Goal: Check status: Check status

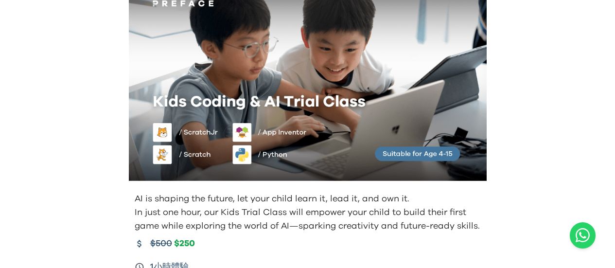
scroll to position [146, 0]
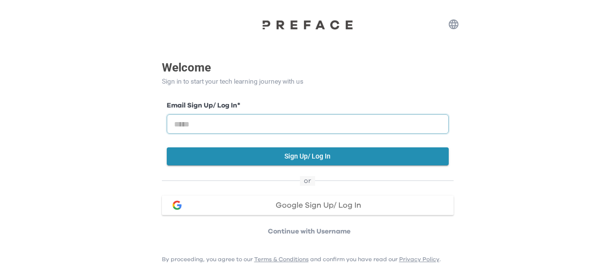
click at [264, 123] on input "email" at bounding box center [308, 123] width 282 height 19
click at [296, 122] on input "email" at bounding box center [308, 123] width 282 height 19
type input "*"
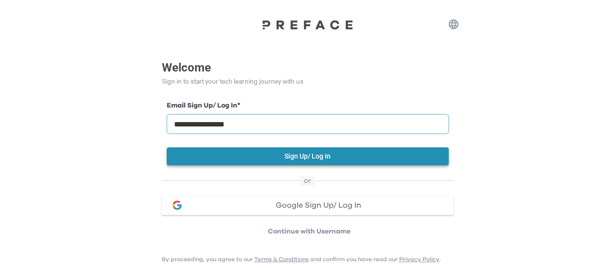
type input "**********"
click at [310, 157] on button "Sign Up/ Log In" at bounding box center [308, 156] width 282 height 18
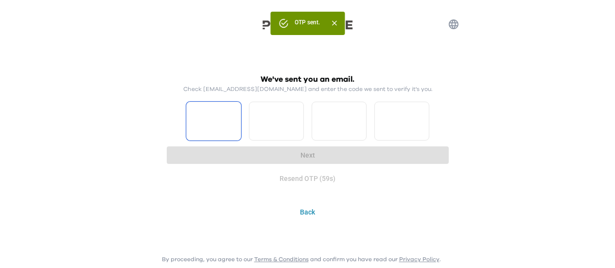
click at [203, 130] on input "Please enter OTP character 1" at bounding box center [213, 121] width 55 height 39
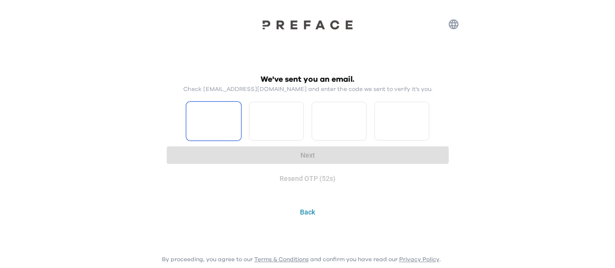
type input "*"
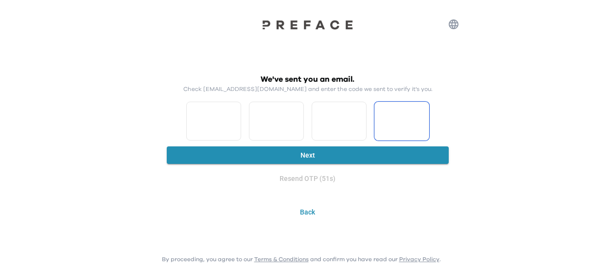
type input "*"
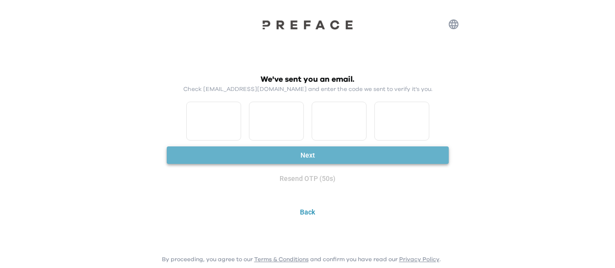
click at [320, 157] on button "Next" at bounding box center [308, 155] width 282 height 18
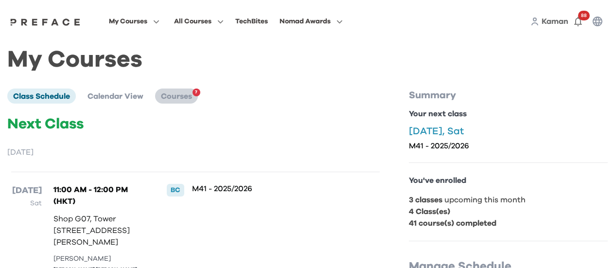
click at [183, 94] on span "Courses" at bounding box center [176, 96] width 31 height 8
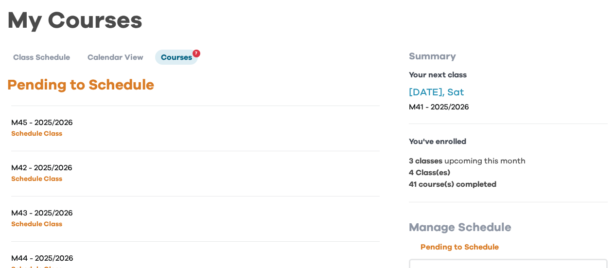
scroll to position [49, 0]
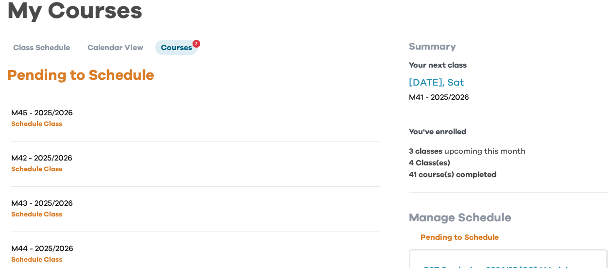
click at [47, 125] on link "Schedule Class" at bounding box center [36, 124] width 51 height 7
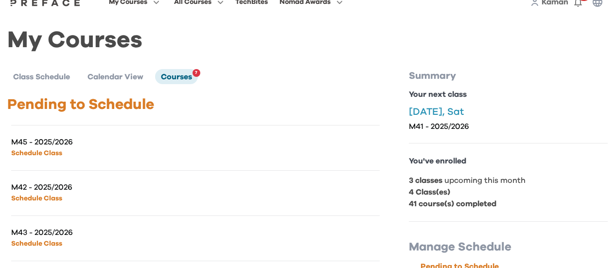
scroll to position [0, 0]
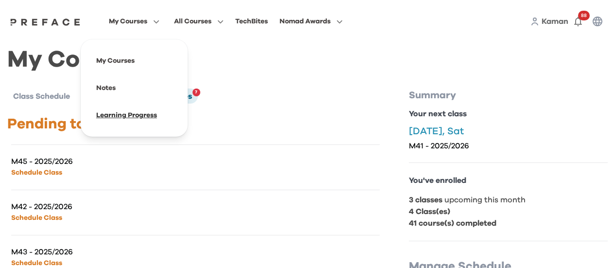
click at [134, 111] on span at bounding box center [134, 115] width 91 height 27
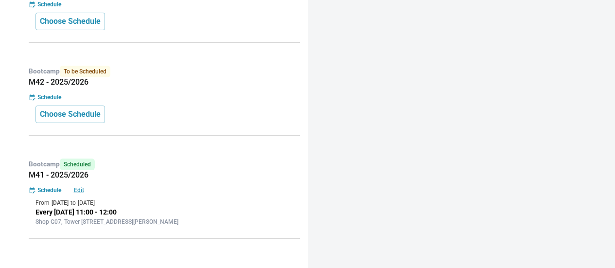
scroll to position [1132, 0]
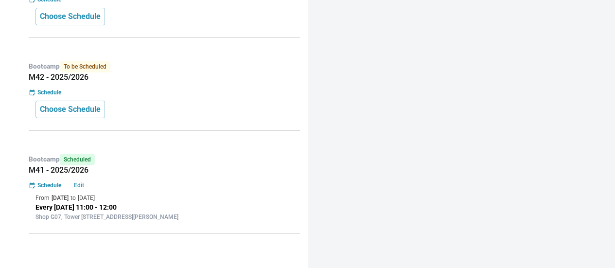
click at [95, 66] on span "To be Scheduled" at bounding box center [85, 67] width 51 height 12
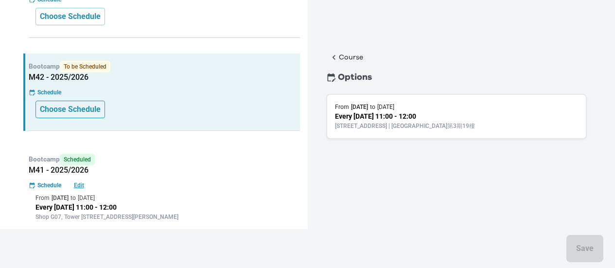
click at [94, 110] on p "Choose Schedule" at bounding box center [70, 110] width 61 height 12
click at [198, 194] on div "From 13 Sep 2025 to 4 Oct 2025" at bounding box center [164, 198] width 258 height 9
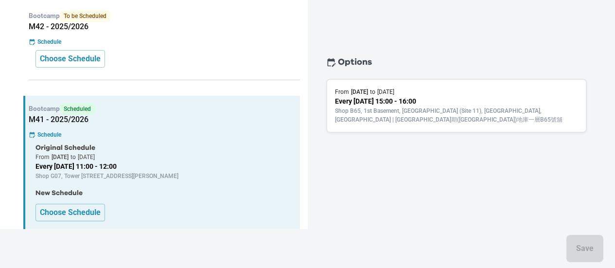
scroll to position [1036, 0]
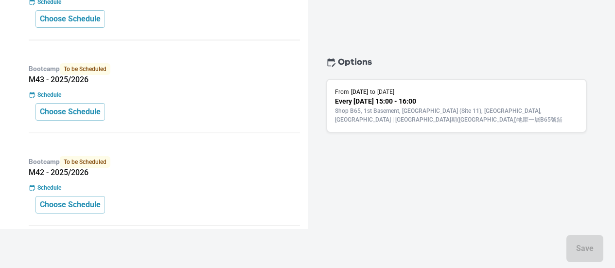
click at [215, 191] on div "Bootcamp To be Scheduled M42 - 2025/2026 Schedule Choose Schedule" at bounding box center [161, 187] width 277 height 77
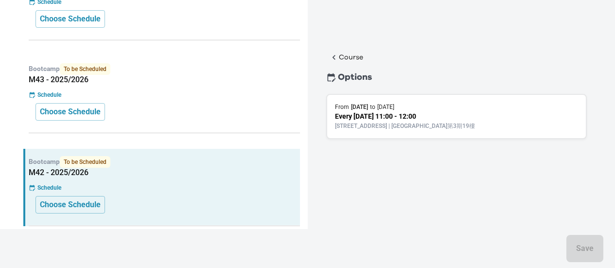
scroll to position [1132, 0]
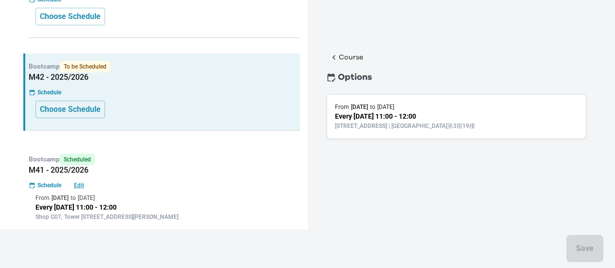
click at [215, 191] on div "Bootcamp Scheduled M41 - 2025/2026 Schedule Edit From 13 Sep 2025 to 4 Oct 2025…" at bounding box center [161, 190] width 277 height 88
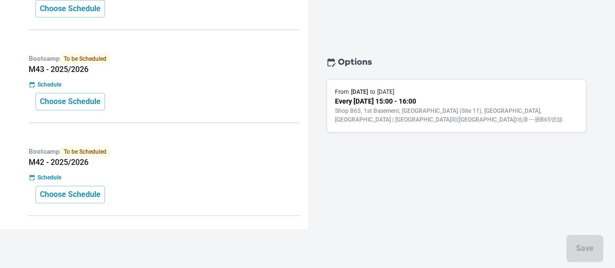
scroll to position [1036, 0]
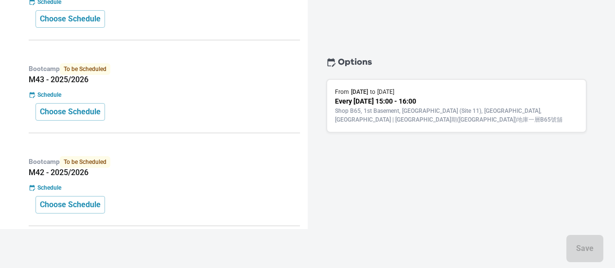
click at [215, 191] on div "Bootcamp To be Scheduled M42 - 2025/2026 Schedule Choose Schedule" at bounding box center [161, 187] width 277 height 77
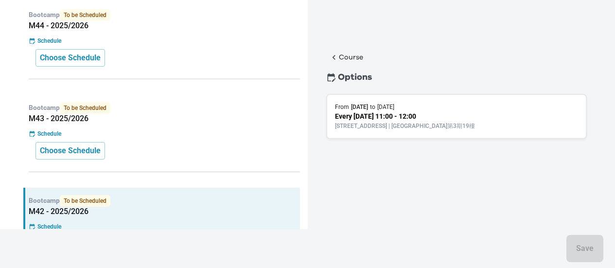
scroll to position [988, 0]
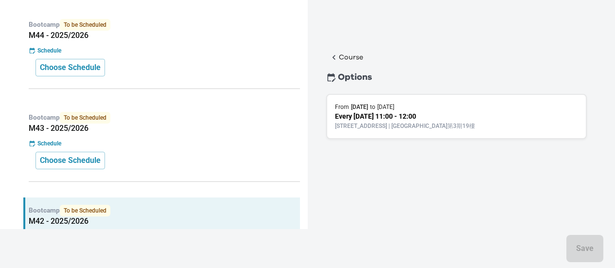
click at [192, 170] on div "Bootcamp To be Scheduled M43 - 2025/2026 Schedule Choose Schedule" at bounding box center [161, 143] width 277 height 77
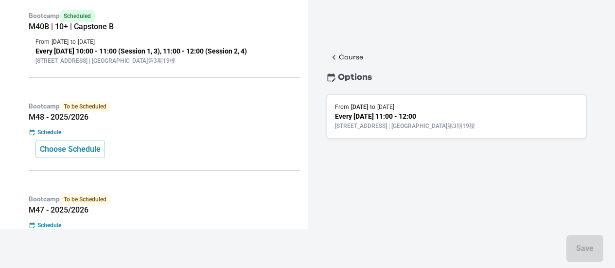
scroll to position [501, 0]
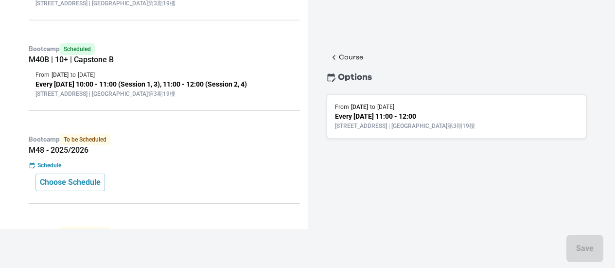
click at [215, 64] on div "Bootcamp Scheduled M40B | 10+ | Capstone B From 26 Jul 2025 to 2 Aug 2025 Every…" at bounding box center [161, 73] width 277 height 75
click at [201, 161] on div "Schedule" at bounding box center [164, 165] width 271 height 9
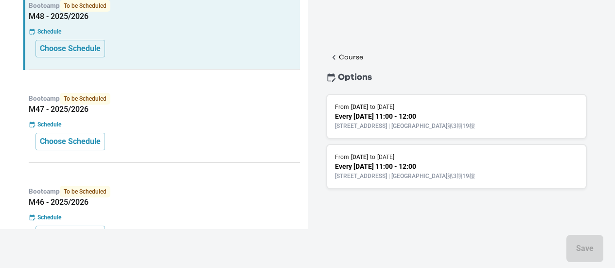
scroll to position [647, 0]
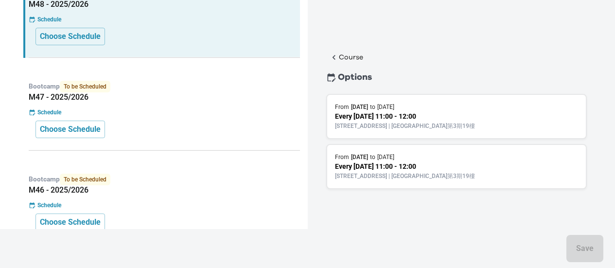
click at [186, 117] on div "Bootcamp To be Scheduled M47 - 2025/2026 Schedule Choose Schedule" at bounding box center [161, 111] width 277 height 77
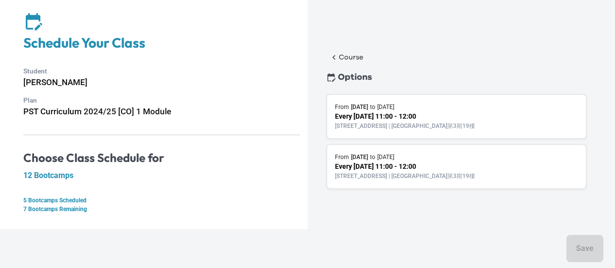
scroll to position [0, 0]
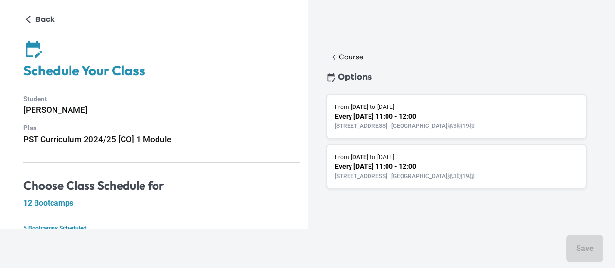
click at [430, 47] on div "Course Options From 21 Mar 2026 to 18 Apr 2026 Every Saturday 11:00 - 12:00 19/…" at bounding box center [462, 134] width 308 height 268
drag, startPoint x: 33, startPoint y: 19, endPoint x: 71, endPoint y: 39, distance: 42.2
click at [33, 19] on div "Back" at bounding box center [39, 20] width 32 height 12
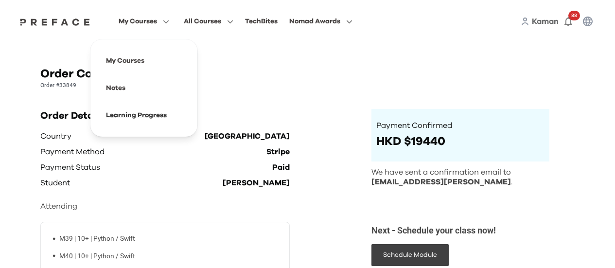
click at [161, 118] on span at bounding box center [143, 115] width 91 height 27
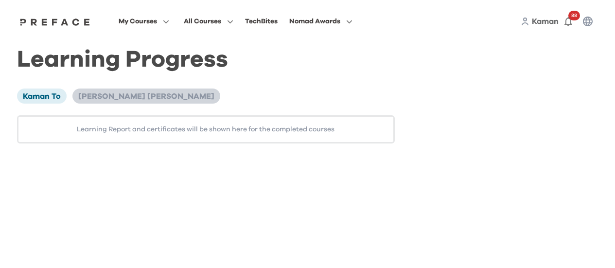
click at [97, 99] on span "[PERSON_NAME] [PERSON_NAME]" at bounding box center [146, 96] width 136 height 8
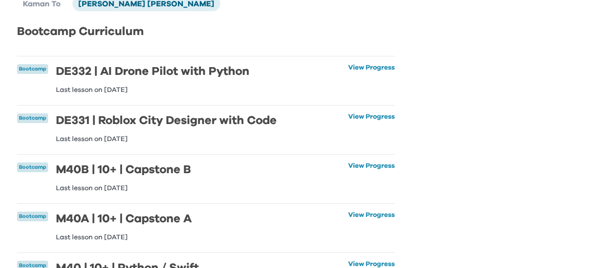
scroll to position [97, 0]
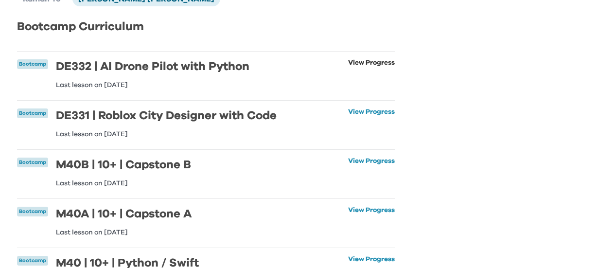
click at [362, 59] on link "View Progress" at bounding box center [371, 73] width 47 height 29
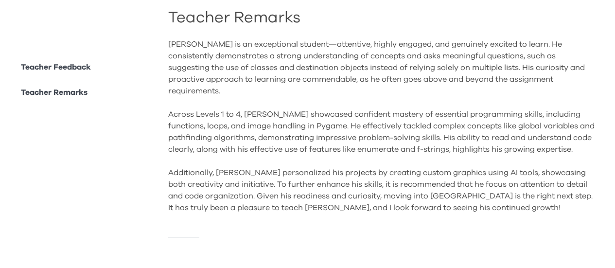
scroll to position [1118, 0]
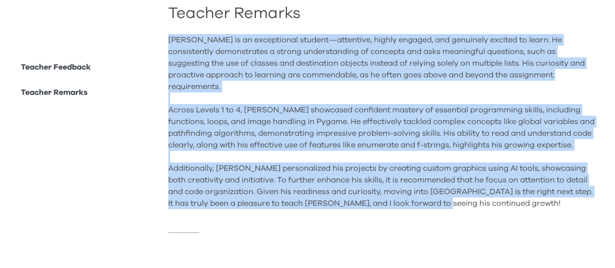
drag, startPoint x: 169, startPoint y: 32, endPoint x: 466, endPoint y: 201, distance: 341.5
click at [466, 201] on div "Alvin is an exceptional student—attentive, highly engaged, and genuinely excite…" at bounding box center [383, 121] width 430 height 175
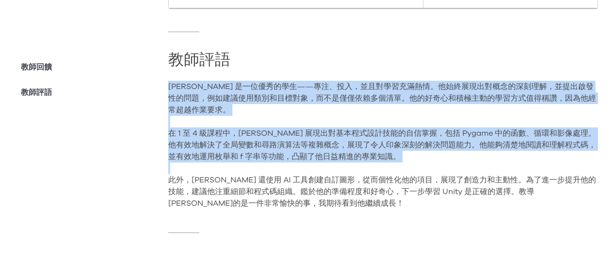
scroll to position [1054, 0]
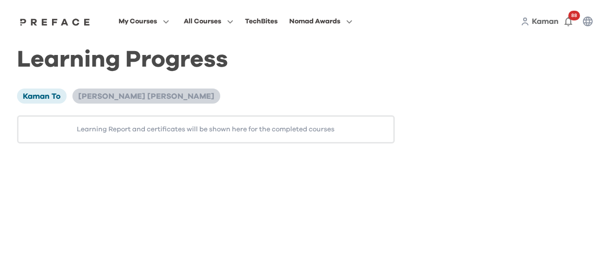
click at [131, 100] on span "[PERSON_NAME] [PERSON_NAME]" at bounding box center [146, 96] width 136 height 8
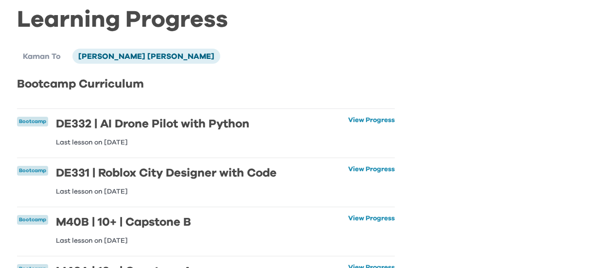
scroll to position [49, 0]
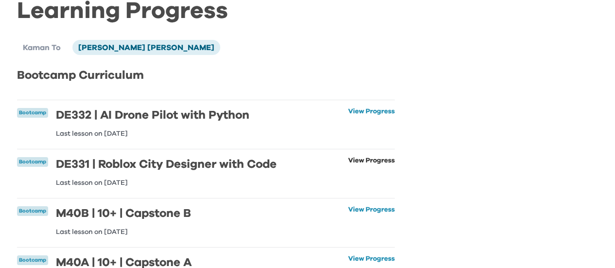
click at [368, 161] on link "View Progress" at bounding box center [371, 171] width 47 height 29
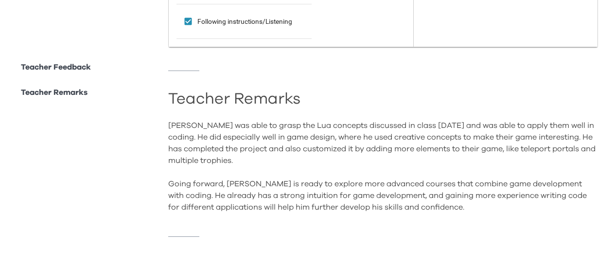
scroll to position [946, 0]
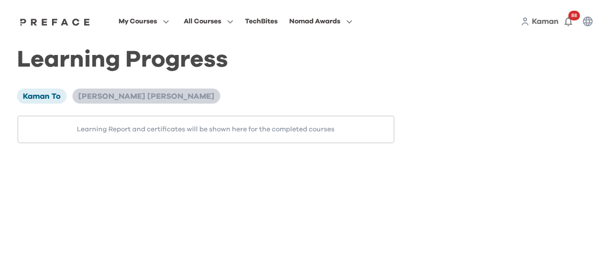
click at [133, 96] on span "[PERSON_NAME] [PERSON_NAME]" at bounding box center [146, 96] width 136 height 8
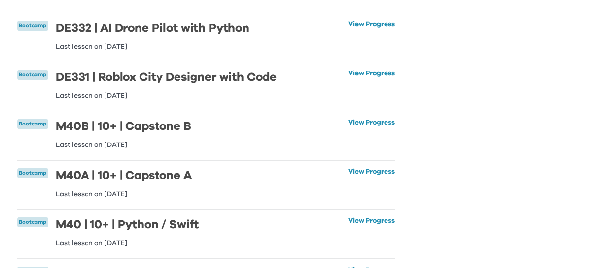
scroll to position [146, 0]
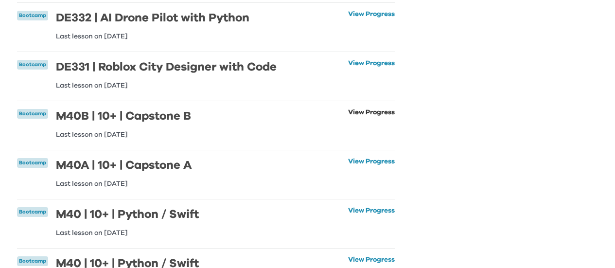
click at [362, 113] on link "View Progress" at bounding box center [371, 123] width 47 height 29
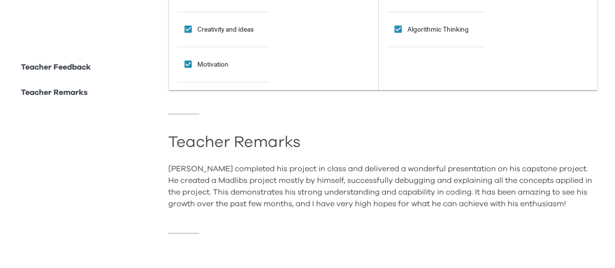
scroll to position [542, 0]
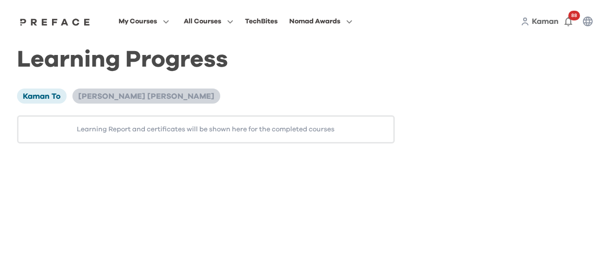
drag, startPoint x: 136, startPoint y: 100, endPoint x: 146, endPoint y: 100, distance: 10.2
click at [136, 100] on span "[PERSON_NAME] [PERSON_NAME]" at bounding box center [146, 96] width 136 height 8
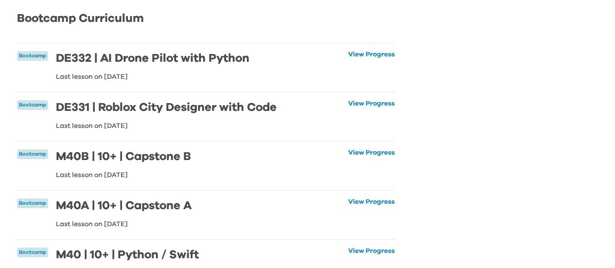
scroll to position [97, 0]
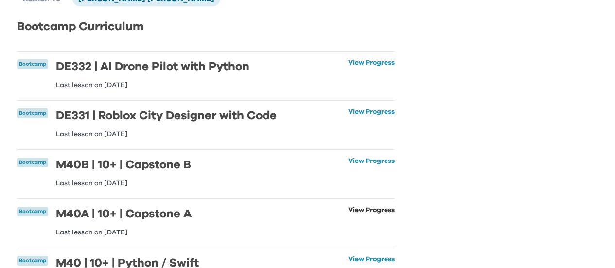
click at [371, 208] on link "View Progress" at bounding box center [371, 221] width 47 height 29
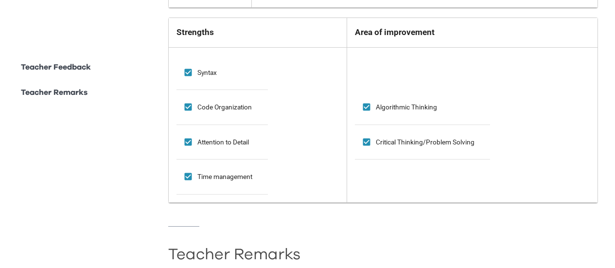
scroll to position [836, 0]
